Goal: Download file/media

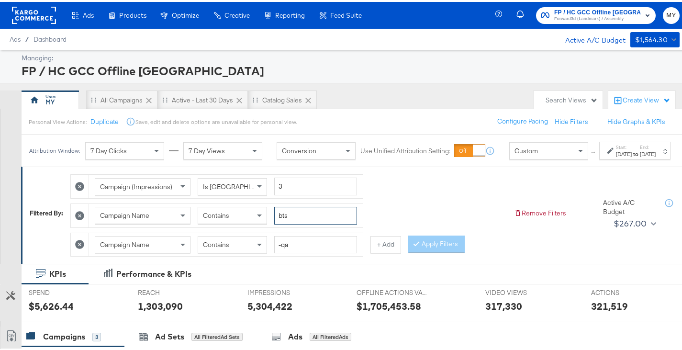
click at [289, 223] on input "bts" at bounding box center [315, 214] width 83 height 18
click at [295, 252] on input "-qa" at bounding box center [315, 243] width 83 height 18
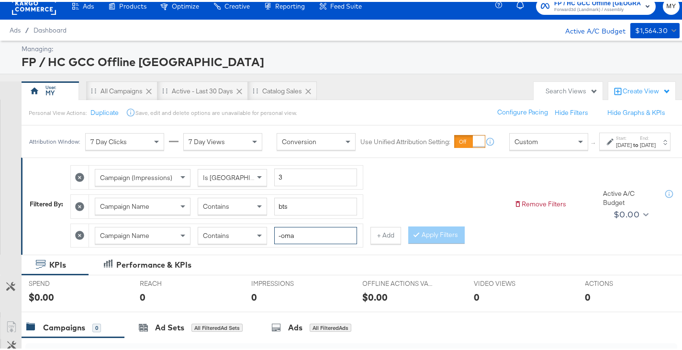
scroll to position [7, 0]
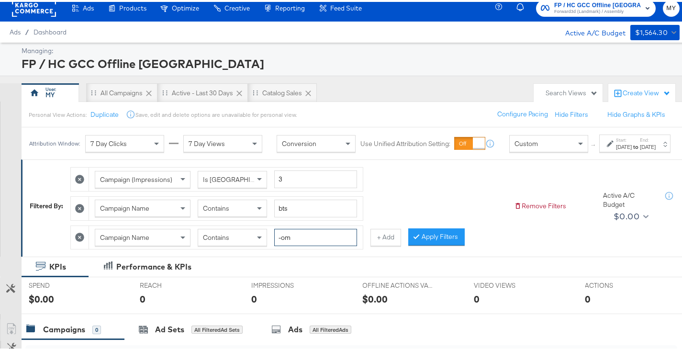
type input "-om"
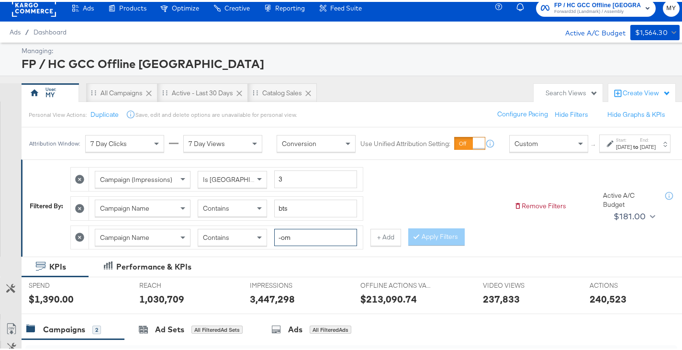
scroll to position [189, 0]
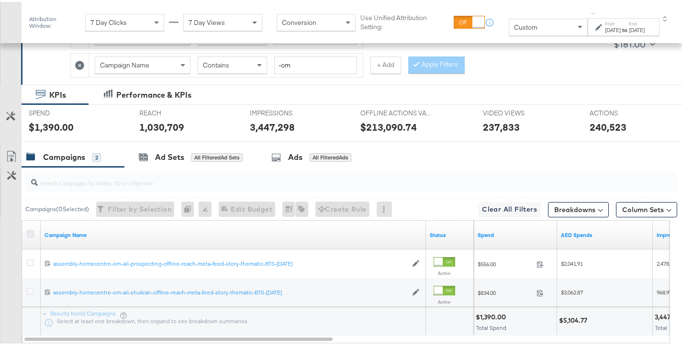
click at [31, 230] on icon at bounding box center [30, 231] width 7 height 7
click at [0, 0] on input "checkbox" at bounding box center [0, 0] width 0 height 0
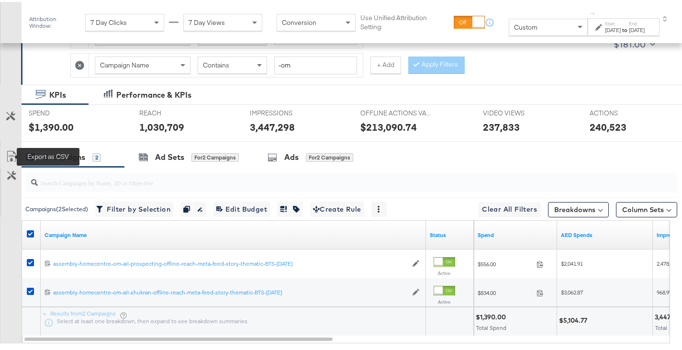
click at [9, 154] on icon at bounding box center [11, 154] width 11 height 11
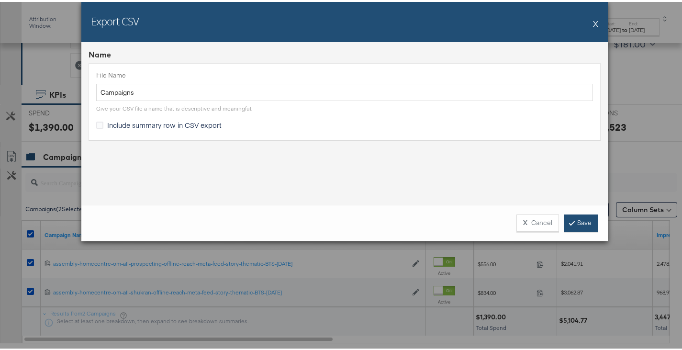
click at [571, 220] on icon at bounding box center [571, 221] width 3 height 6
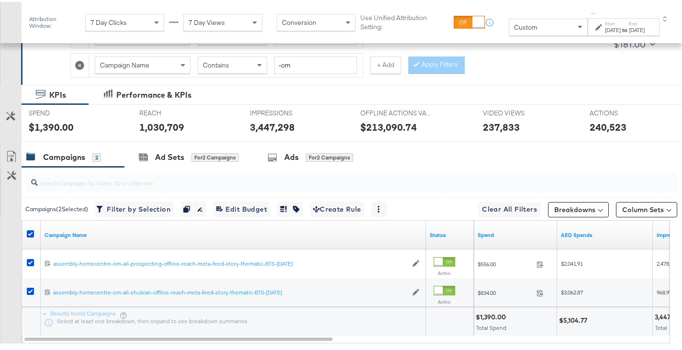
click at [605, 26] on div "[DATE]" at bounding box center [613, 28] width 16 height 8
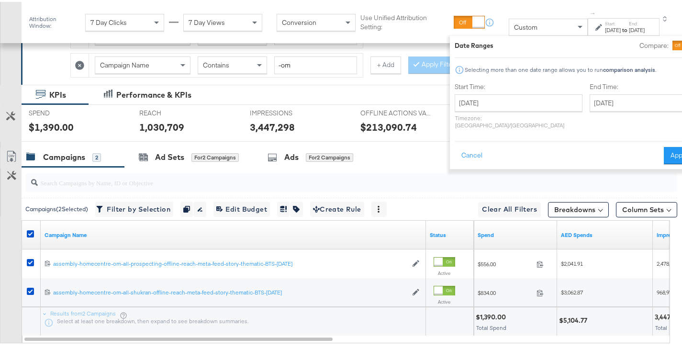
click at [590, 92] on div "End Time: [DATE] ‹ [DATE] › Su Mo Tu We Th Fr Sa 27 28 29 30 31 1 2 3 4 5 6 7 8…" at bounding box center [642, 105] width 104 height 51
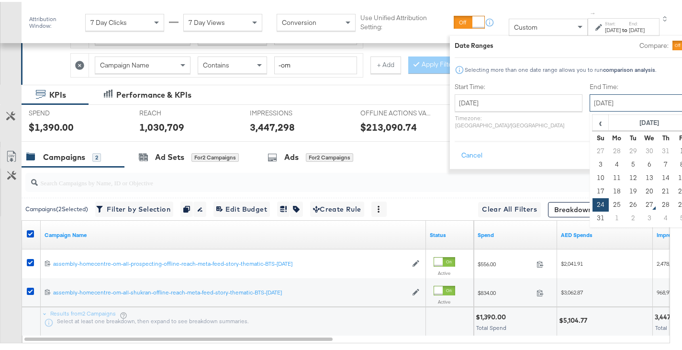
click at [590, 97] on input "[DATE]" at bounding box center [640, 100] width 101 height 17
click at [625, 201] on td "26" at bounding box center [633, 202] width 16 height 13
type input "[DATE]"
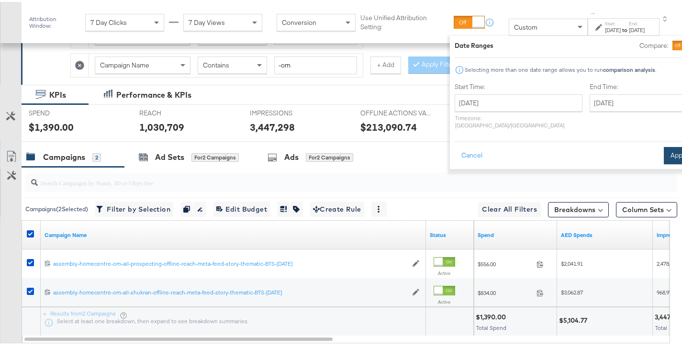
click at [664, 145] on button "Apply" at bounding box center [679, 153] width 30 height 17
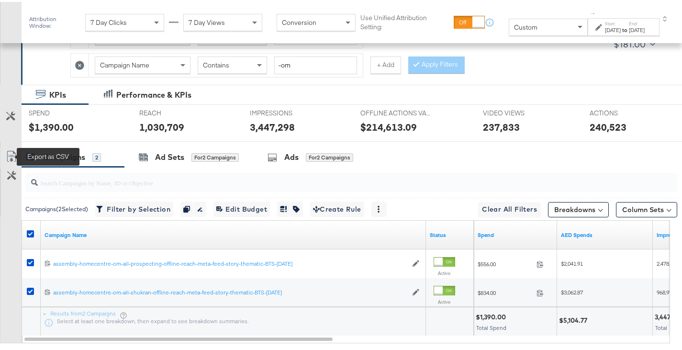
click at [15, 151] on icon at bounding box center [11, 154] width 9 height 11
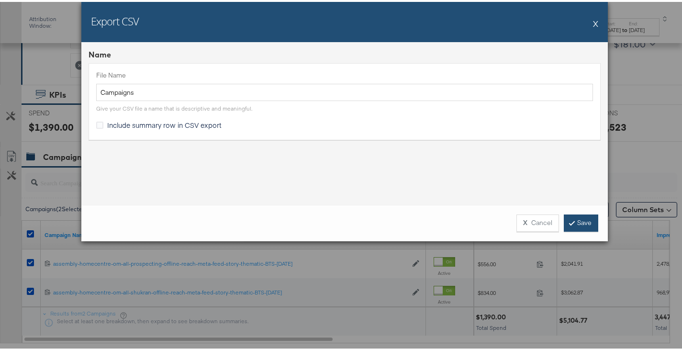
click at [570, 221] on link "Save" at bounding box center [581, 220] width 34 height 17
